Goal: Task Accomplishment & Management: Use online tool/utility

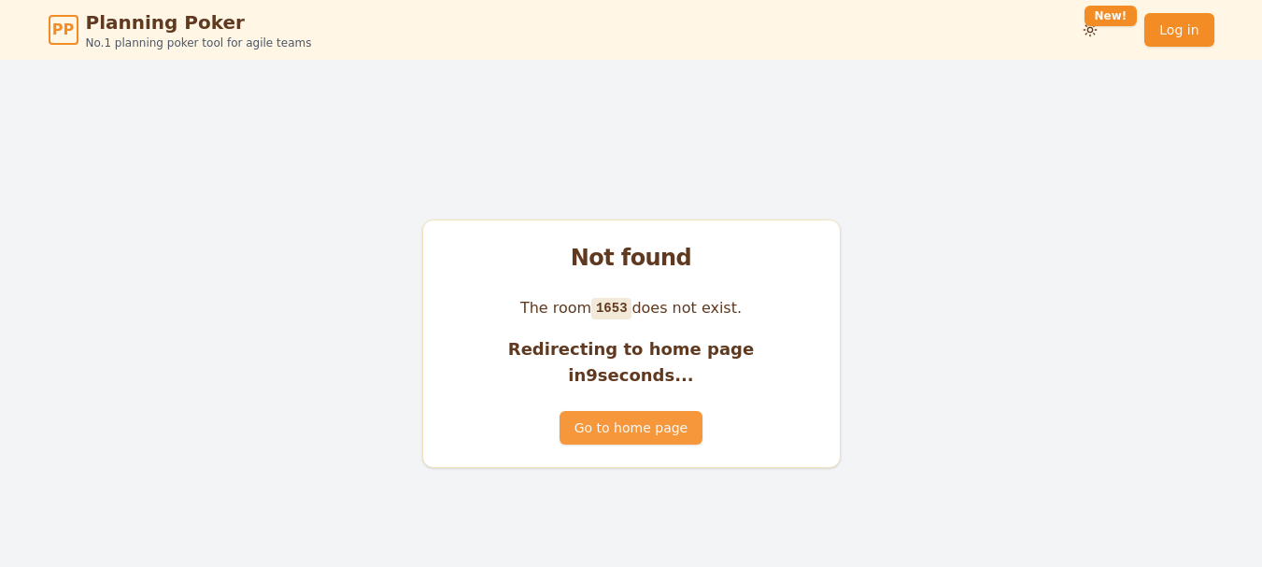
click at [630, 428] on button "Go to home page" at bounding box center [630, 428] width 143 height 34
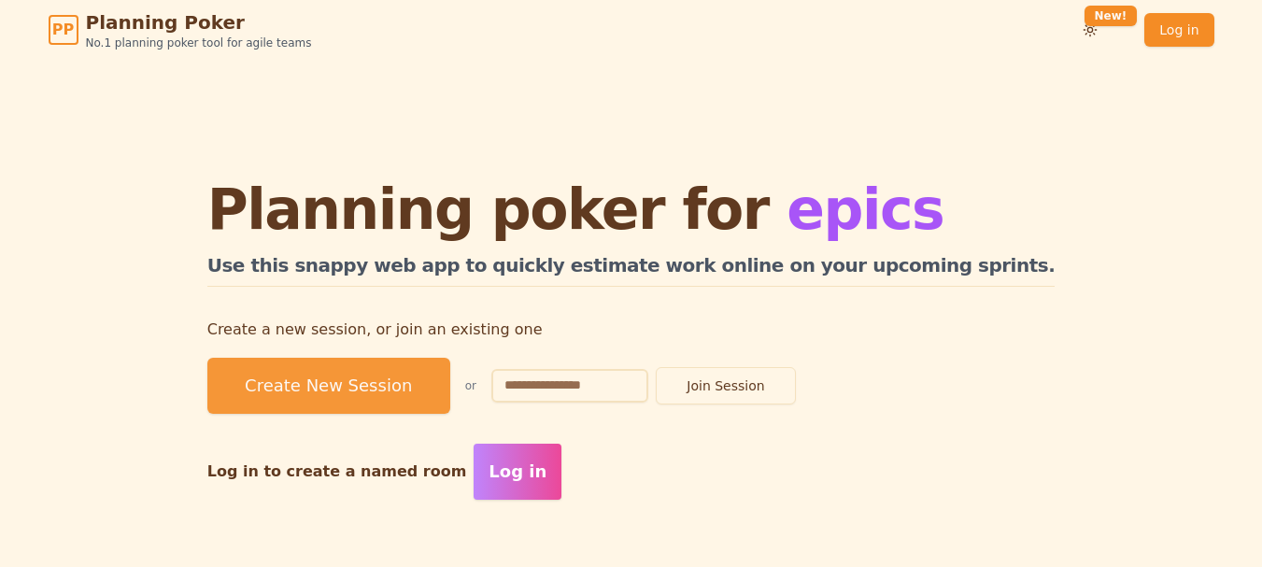
click at [450, 391] on button "Create New Session" at bounding box center [328, 386] width 243 height 56
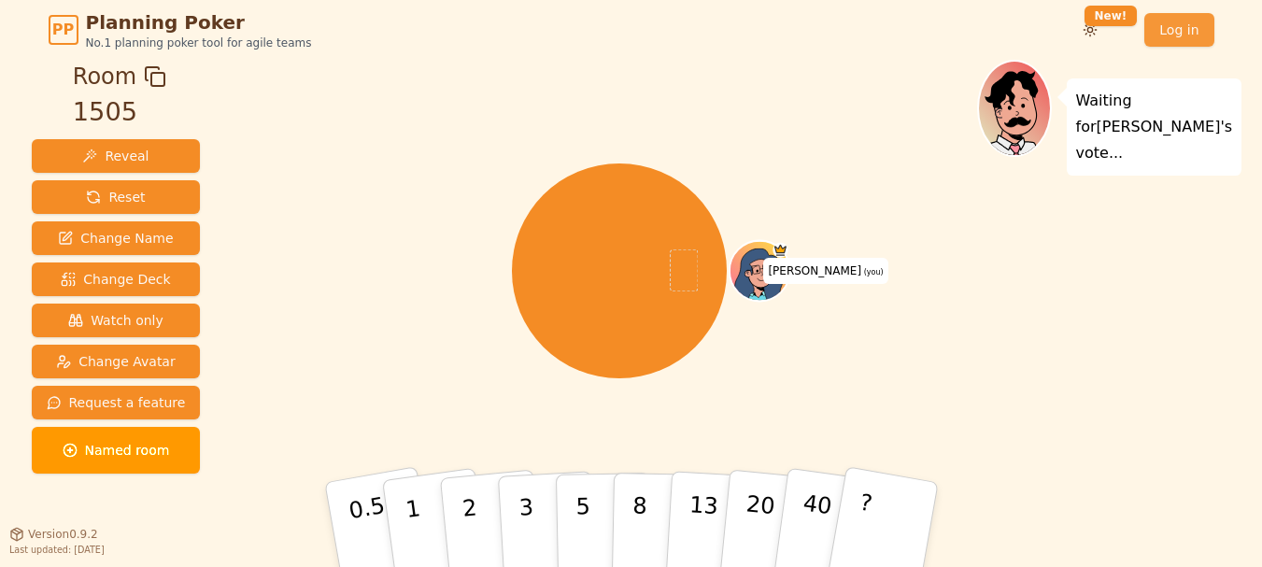
click at [1186, 37] on link "Log in" at bounding box center [1178, 30] width 69 height 34
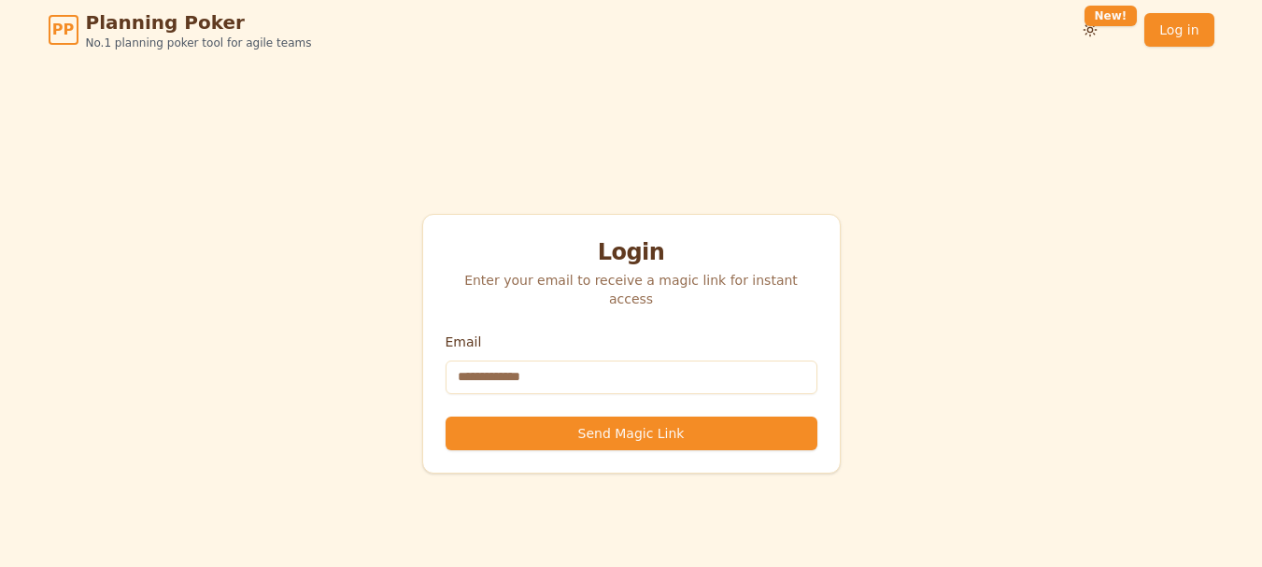
click at [602, 363] on input "Email" at bounding box center [631, 377] width 372 height 34
type input "**********"
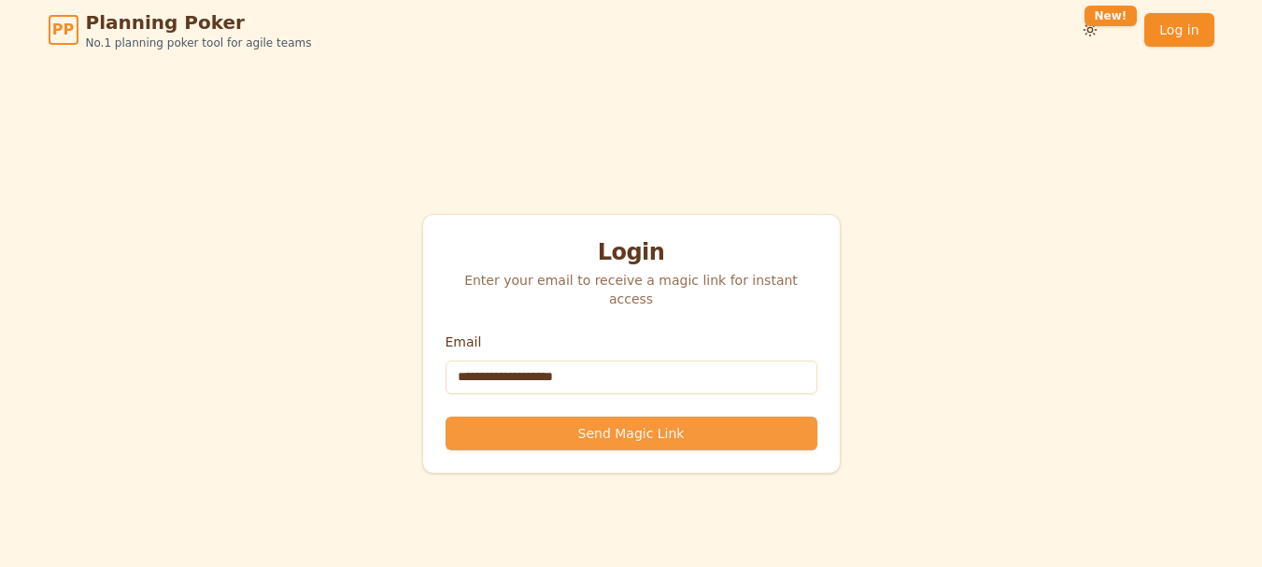
click at [626, 431] on button "Send Magic Link" at bounding box center [631, 433] width 372 height 34
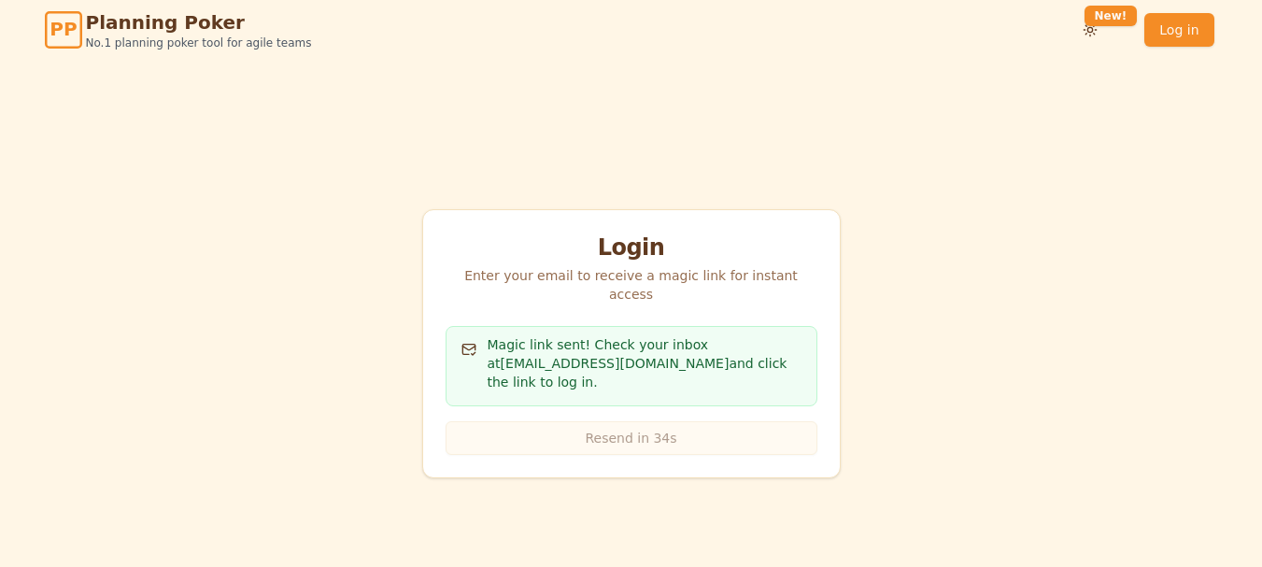
click at [67, 34] on span "PP" at bounding box center [62, 30] width 27 height 28
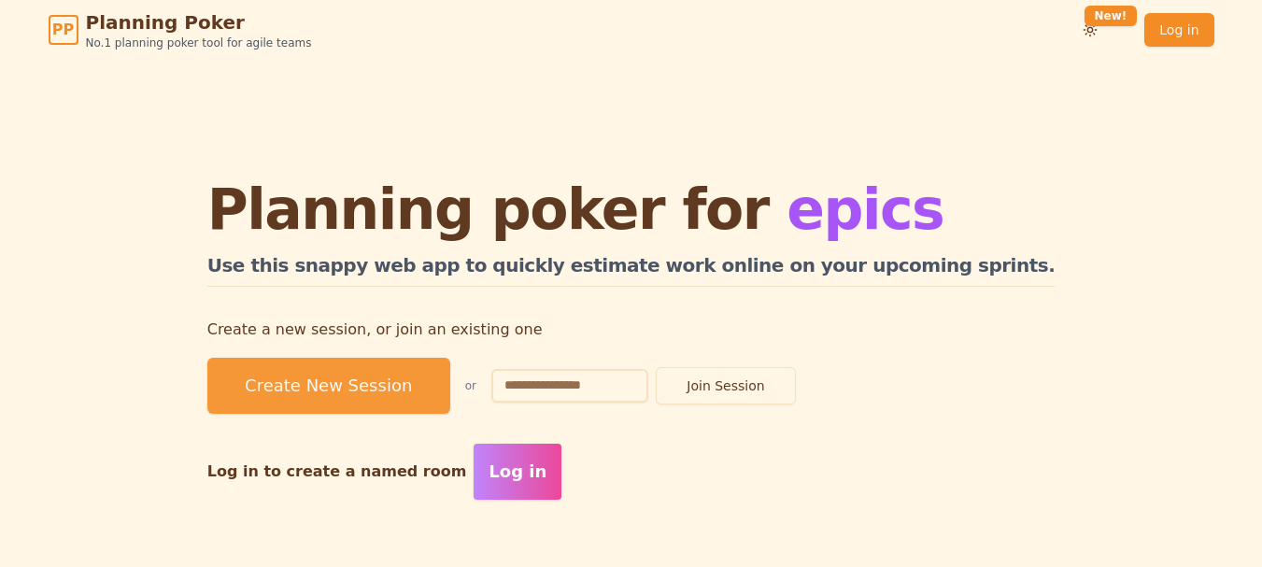
click at [443, 401] on button "Create New Session" at bounding box center [328, 386] width 243 height 56
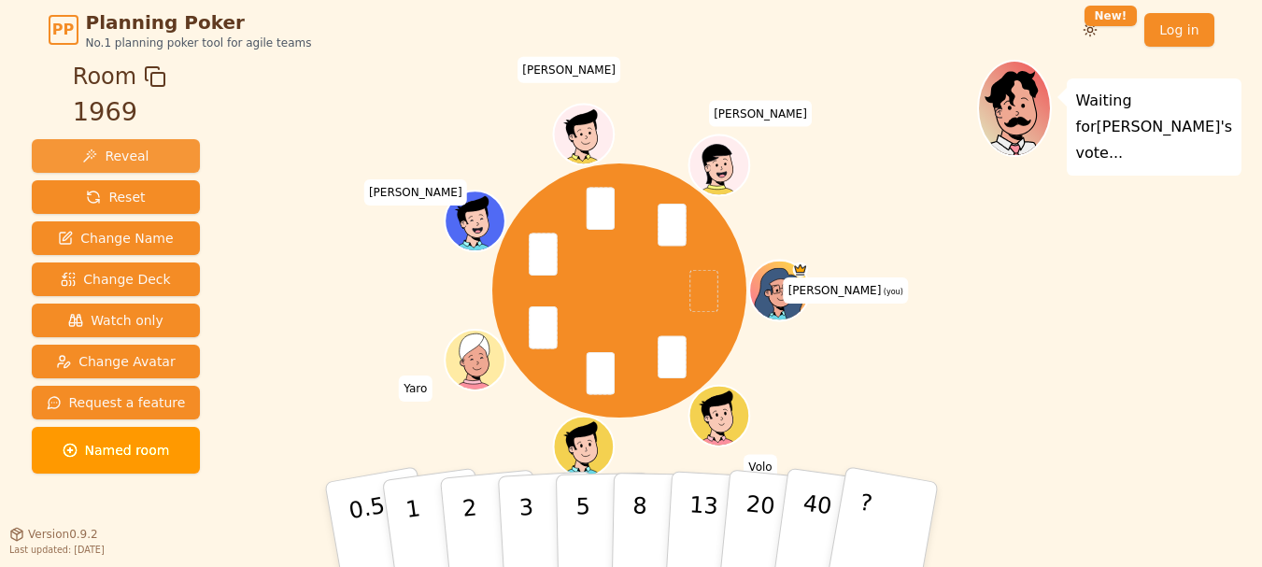
click at [150, 159] on button "Reveal" at bounding box center [116, 156] width 169 height 34
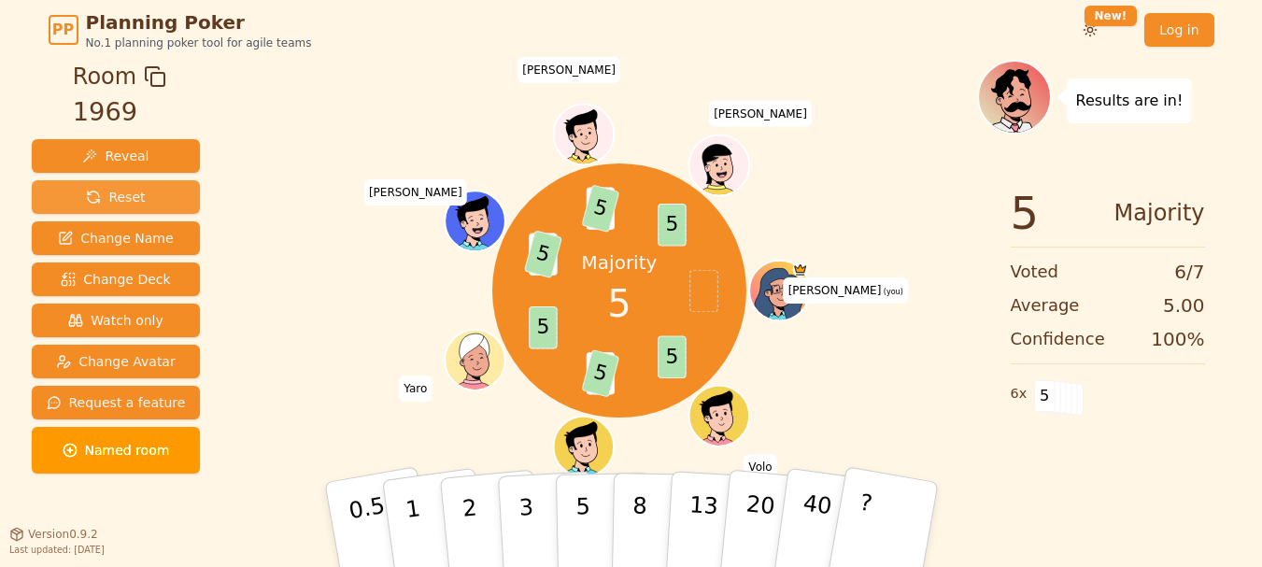
click at [145, 199] on button "Reset" at bounding box center [116, 197] width 169 height 34
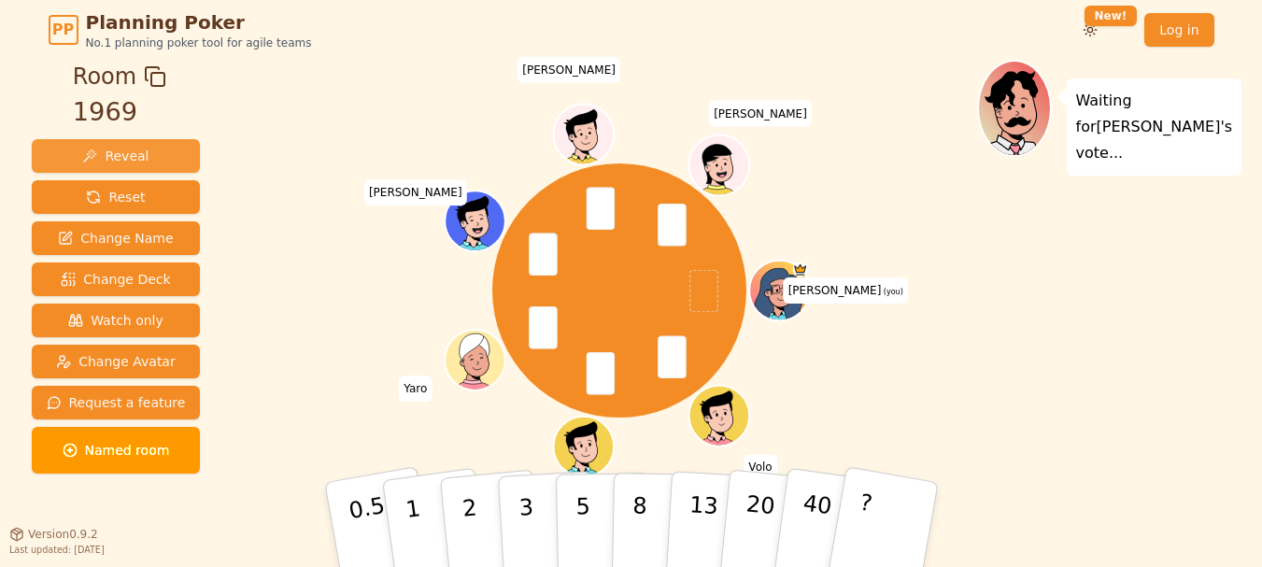
click at [144, 152] on button "Reveal" at bounding box center [116, 156] width 169 height 34
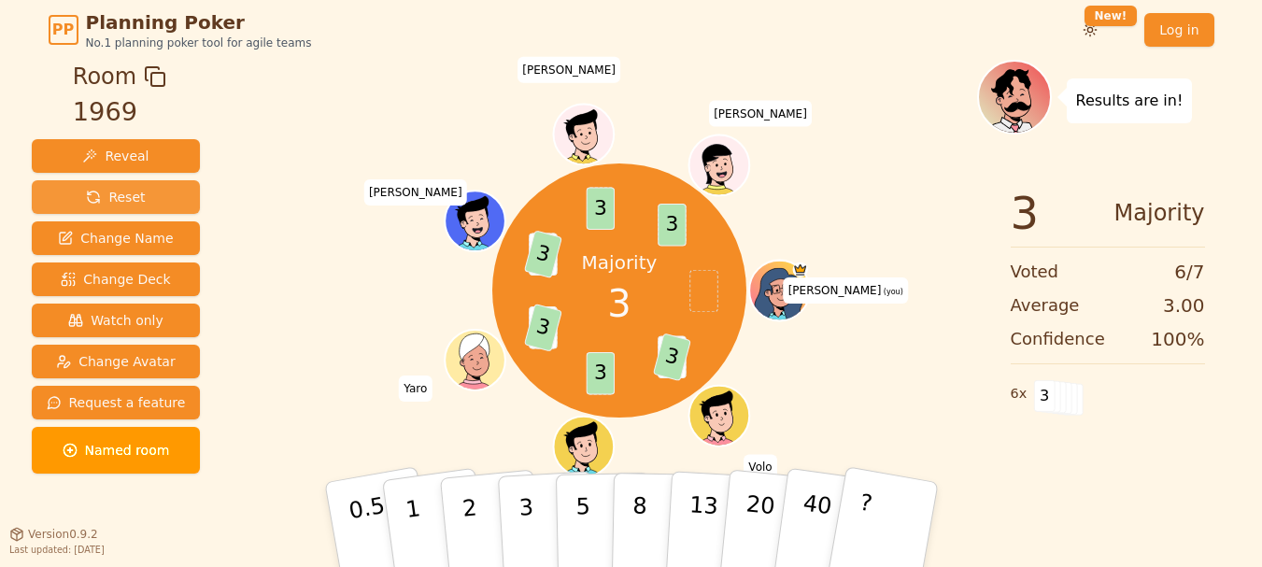
click at [134, 191] on span "Reset" at bounding box center [115, 197] width 59 height 19
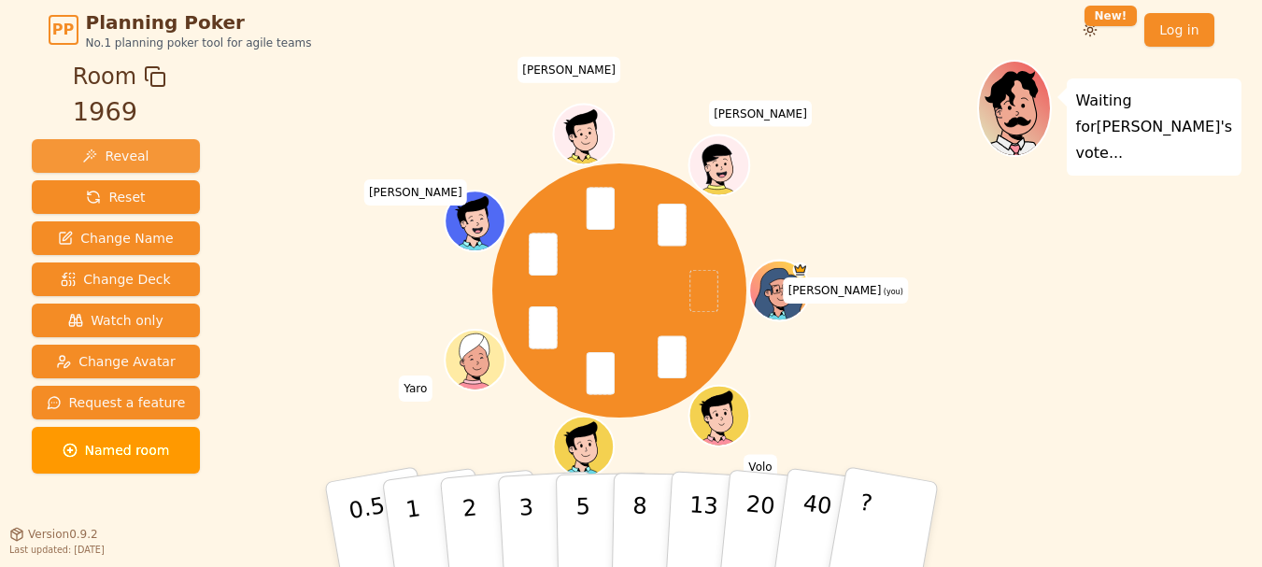
click at [151, 158] on button "Reveal" at bounding box center [116, 156] width 169 height 34
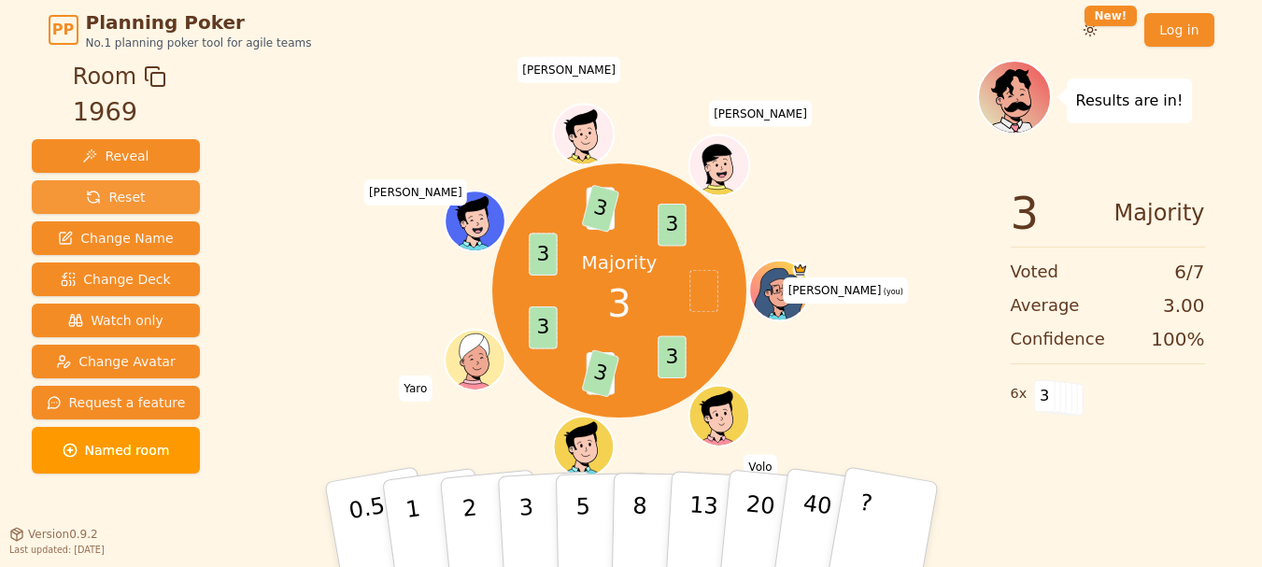
click at [155, 204] on button "Reset" at bounding box center [116, 197] width 169 height 34
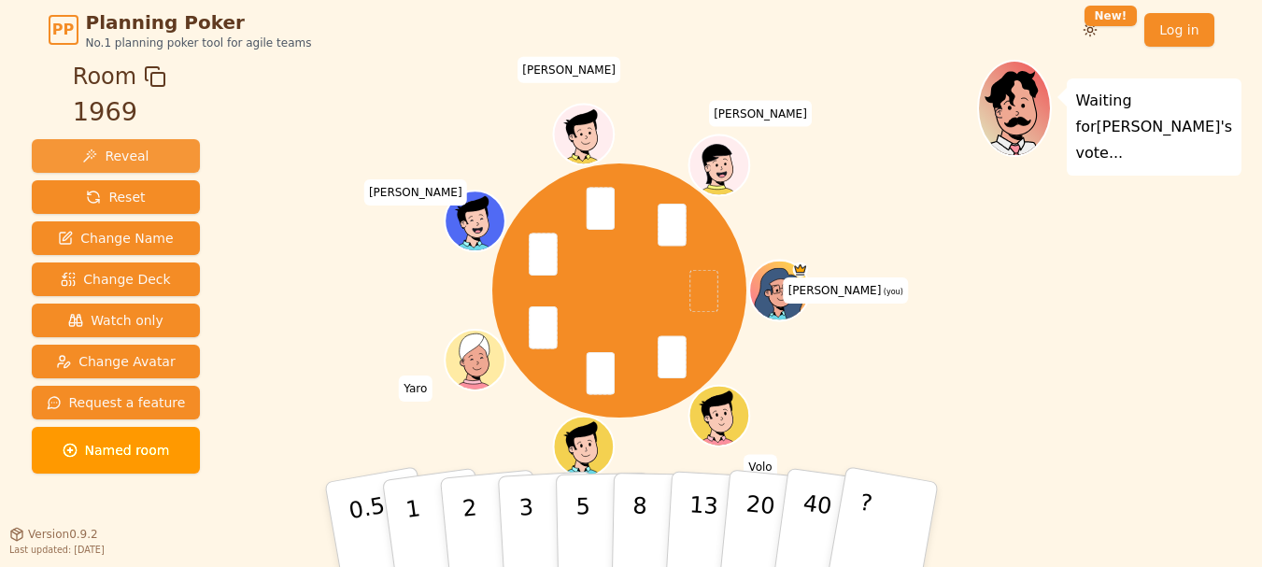
click at [141, 157] on button "Reveal" at bounding box center [116, 156] width 169 height 34
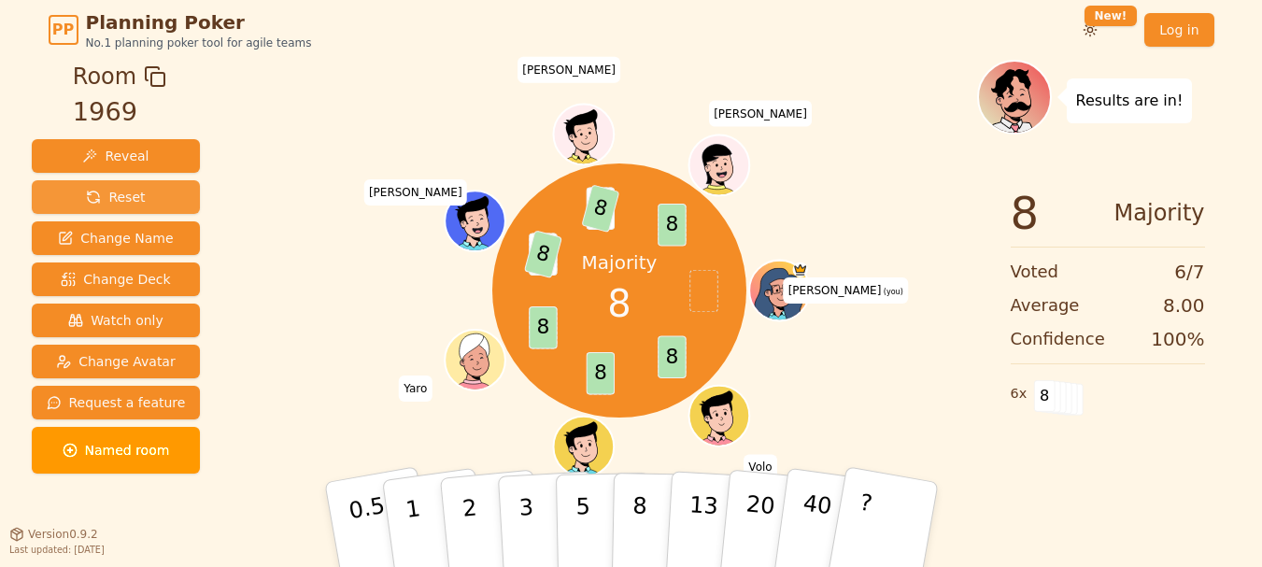
click at [95, 193] on span "Reset" at bounding box center [115, 197] width 59 height 19
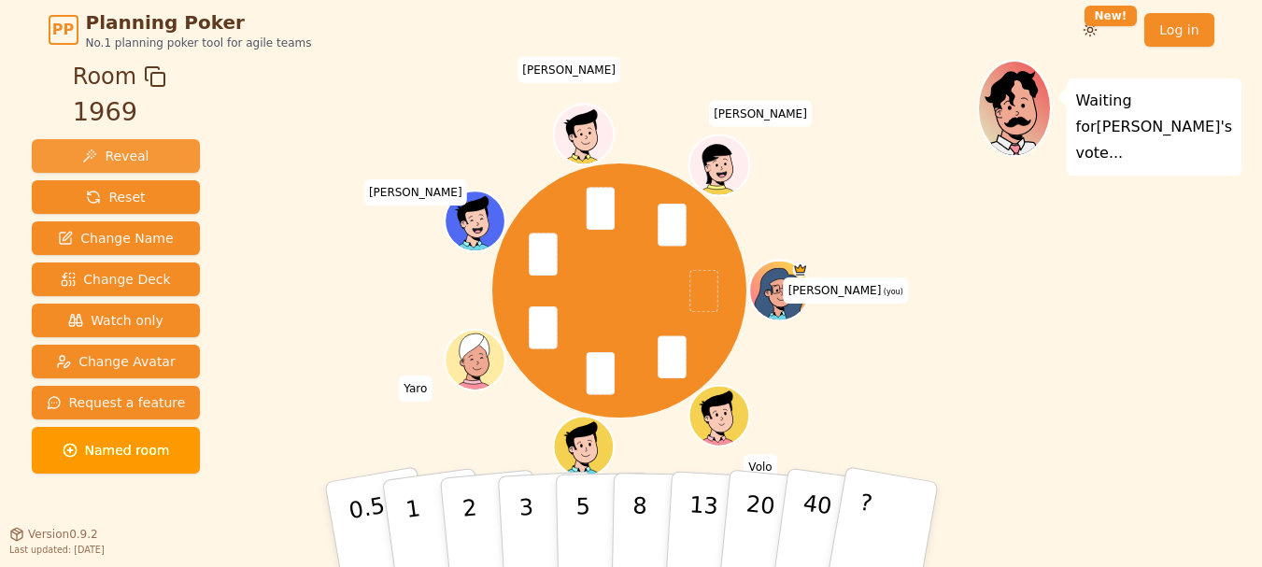
click at [142, 154] on button "Reveal" at bounding box center [116, 156] width 169 height 34
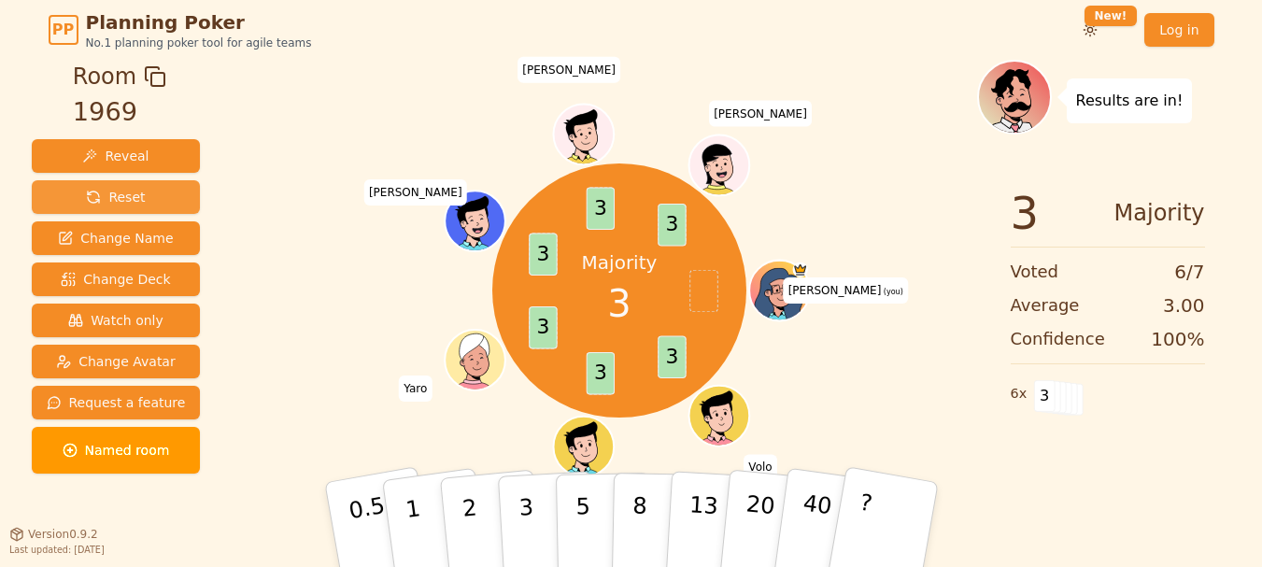
drag, startPoint x: 168, startPoint y: 201, endPoint x: 133, endPoint y: 194, distance: 36.1
click at [133, 194] on button "Reset" at bounding box center [116, 197] width 169 height 34
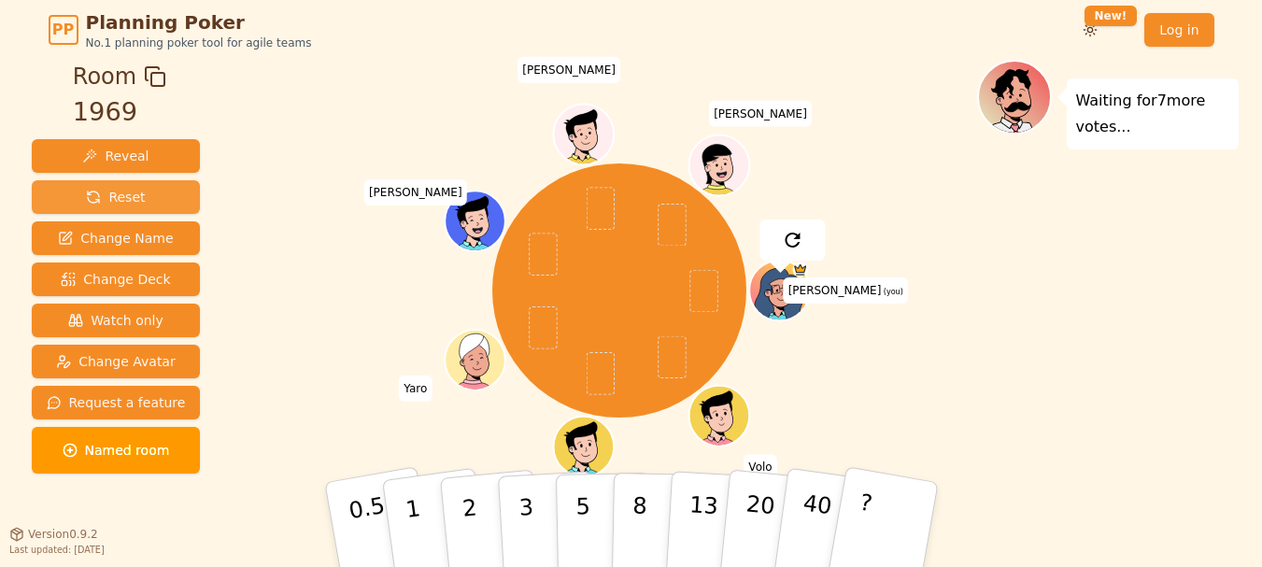
click at [133, 194] on span "Reset" at bounding box center [115, 197] width 59 height 19
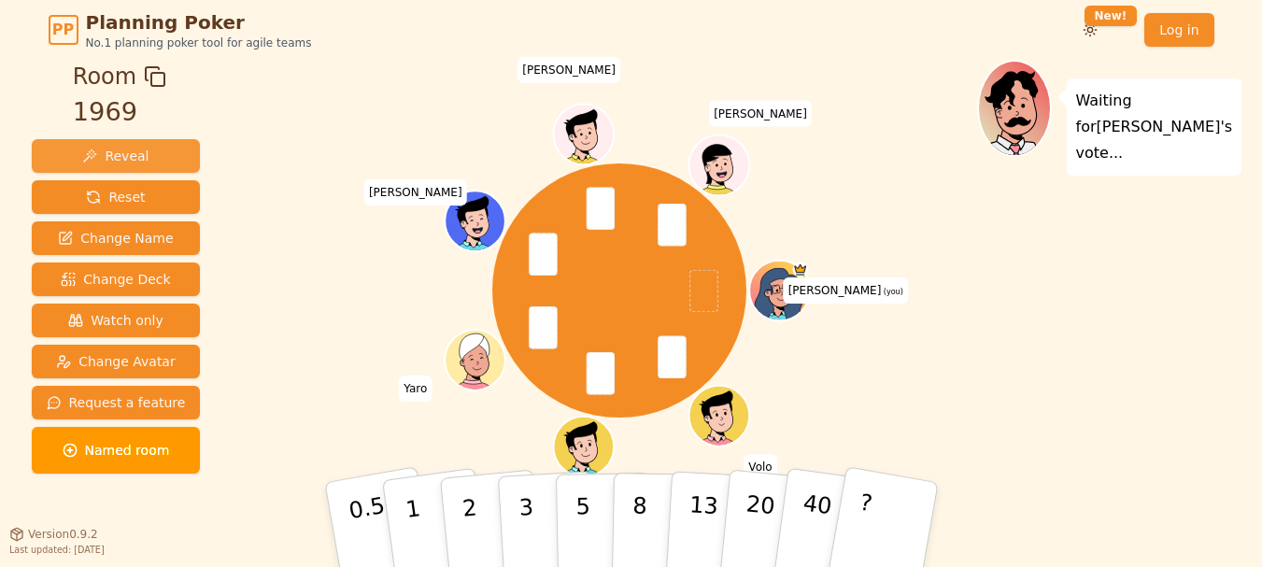
click at [139, 160] on span "Reveal" at bounding box center [115, 156] width 66 height 19
